Goal: Navigation & Orientation: Find specific page/section

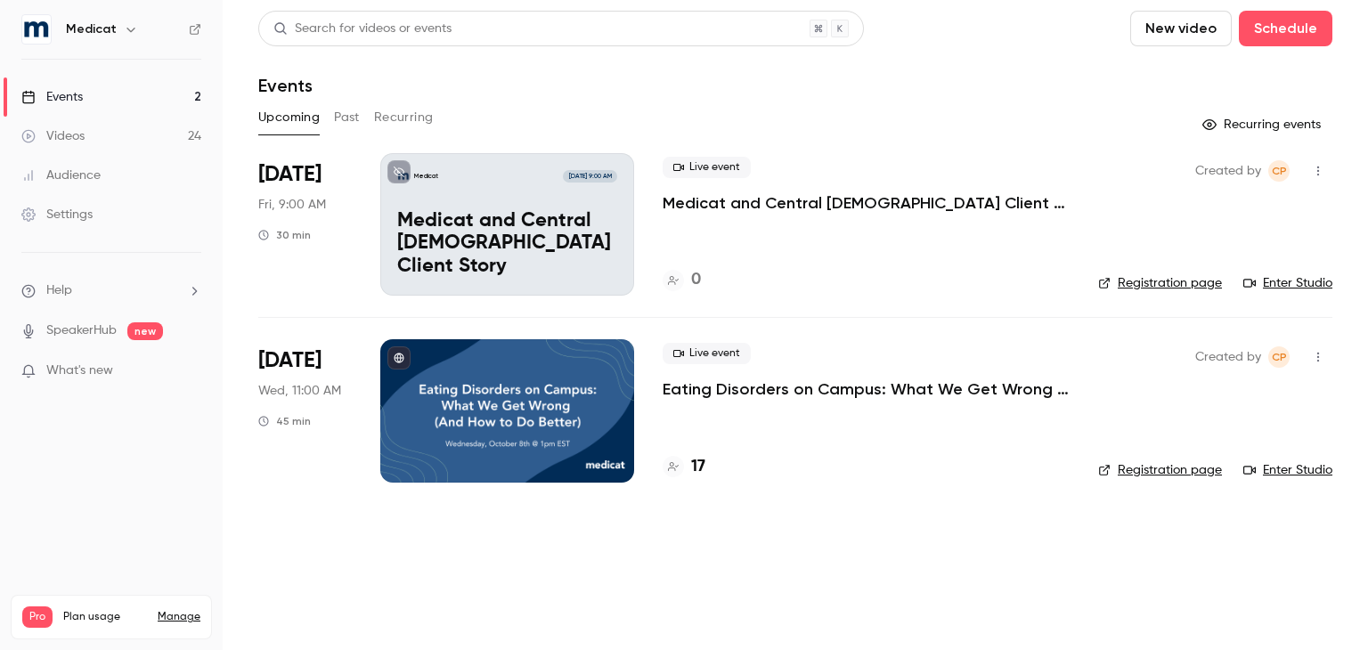
click at [1197, 280] on link "Registration page" at bounding box center [1160, 283] width 124 height 18
click at [1289, 274] on link "Enter Studio" at bounding box center [1287, 283] width 89 height 18
click at [776, 193] on p "Medicat and Central [DEMOGRAPHIC_DATA] Client Story" at bounding box center [865, 202] width 407 height 21
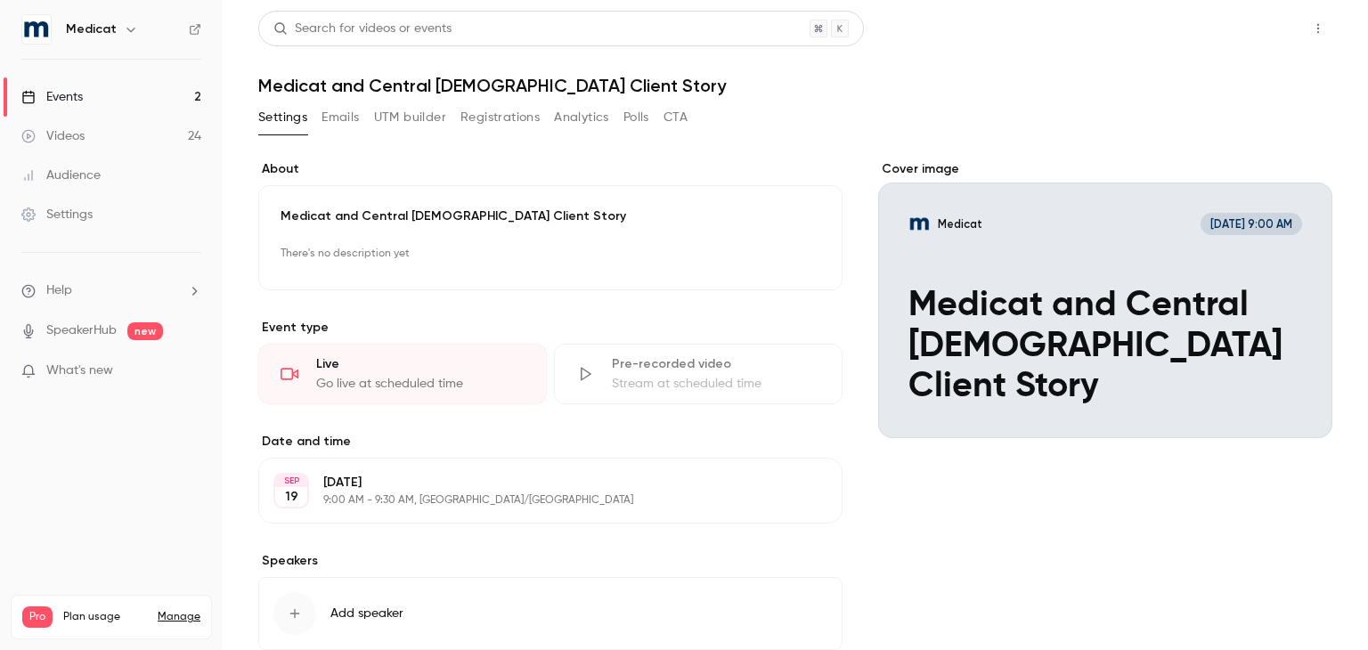
click at [1219, 26] on button "Share" at bounding box center [1254, 29] width 70 height 36
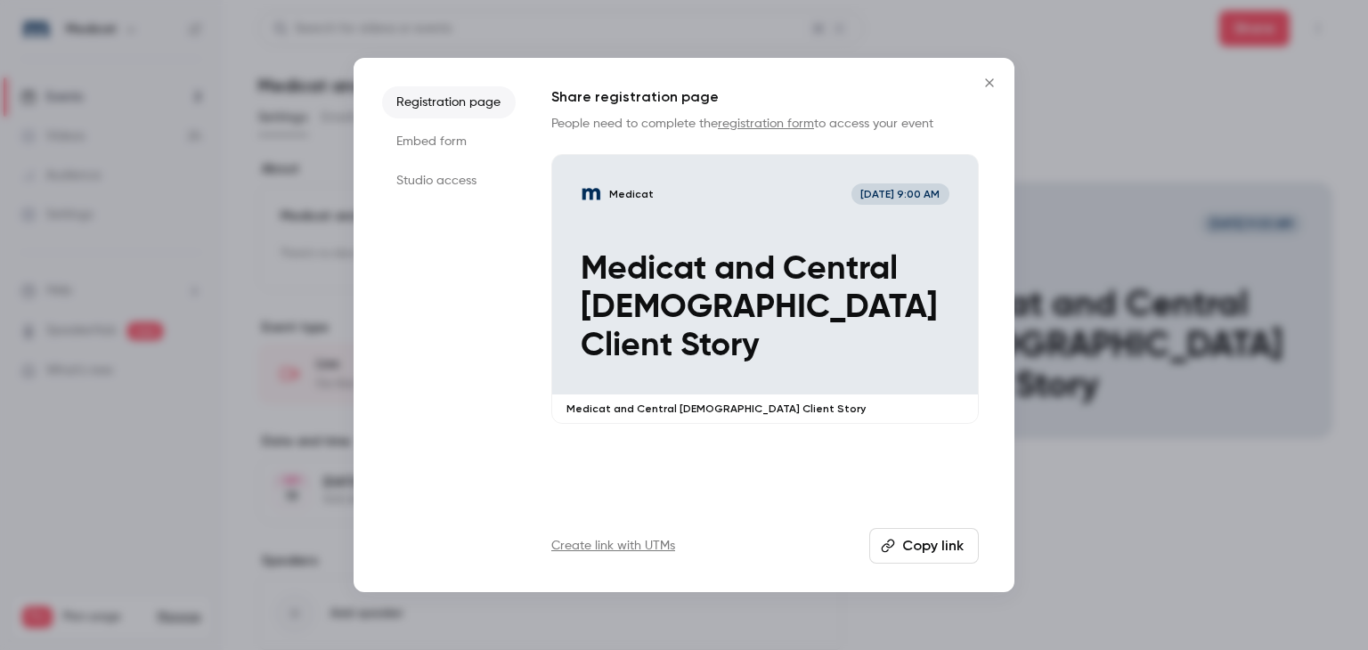
click at [458, 177] on li "Studio access" at bounding box center [449, 181] width 134 height 32
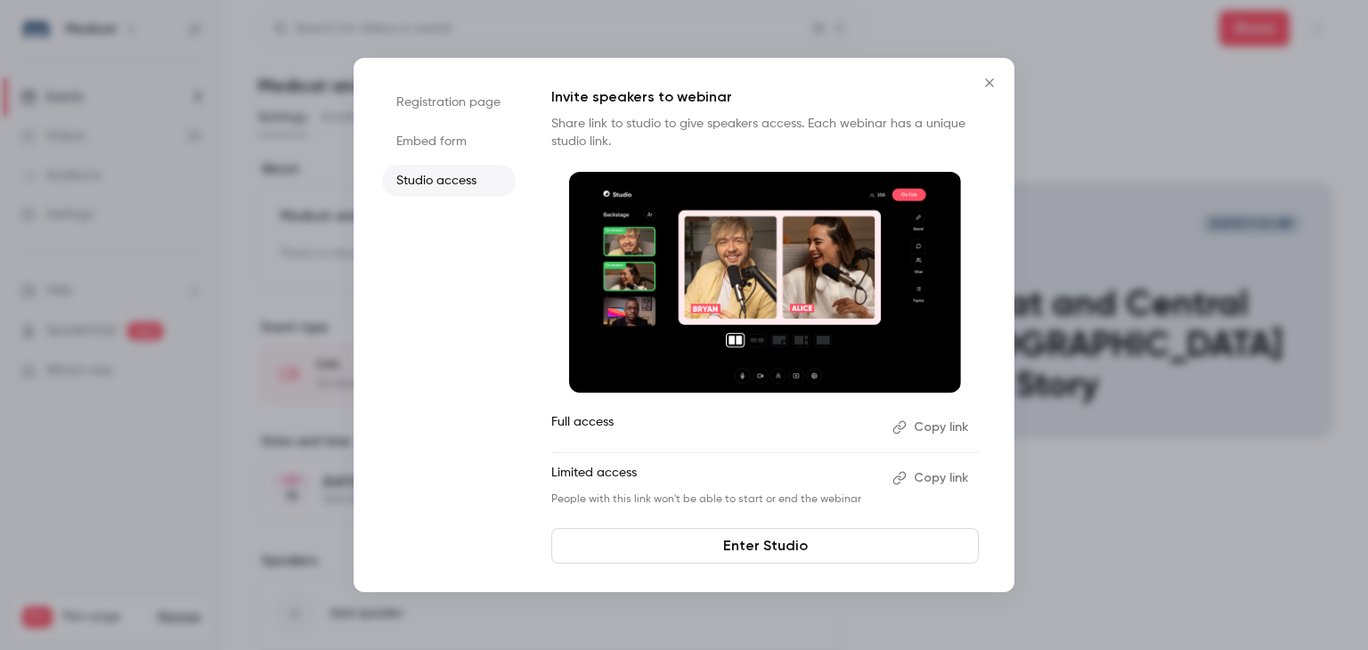
click at [815, 547] on link "Enter Studio" at bounding box center [764, 546] width 427 height 36
